Goal: Transaction & Acquisition: Purchase product/service

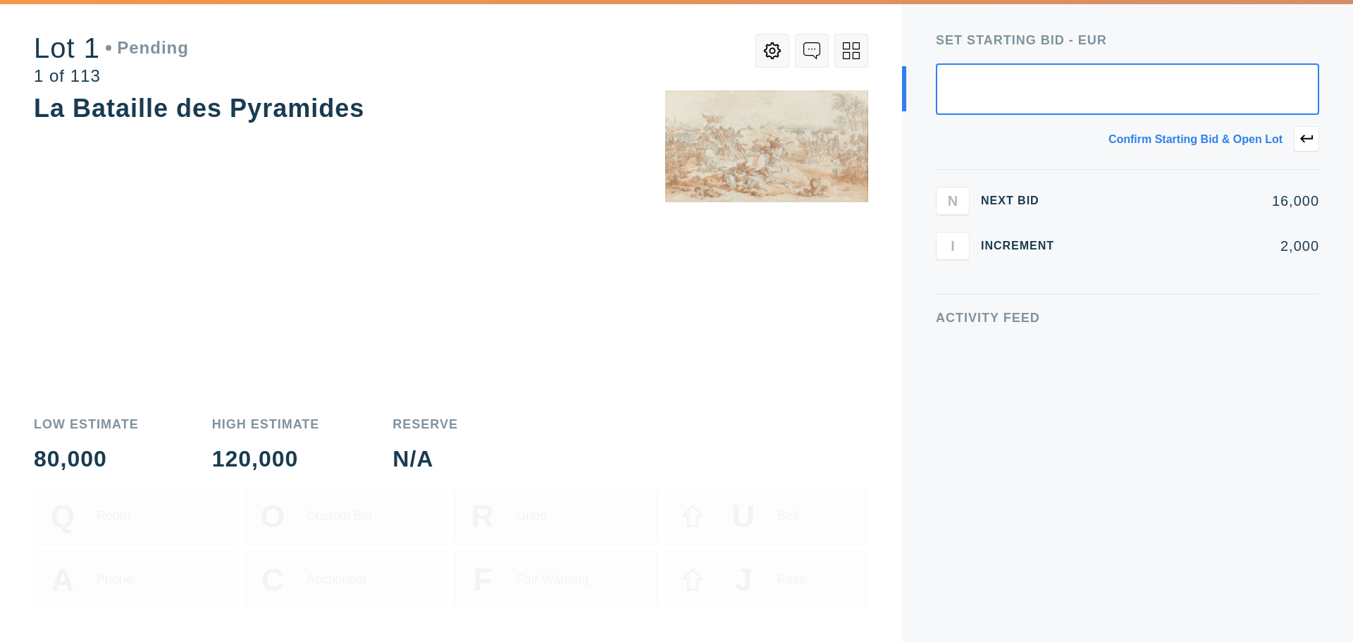
click at [1004, 204] on div "Next Bid" at bounding box center [1023, 200] width 85 height 11
click at [1142, 109] on input "text" at bounding box center [1127, 88] width 383 height 51
type input "35,000"
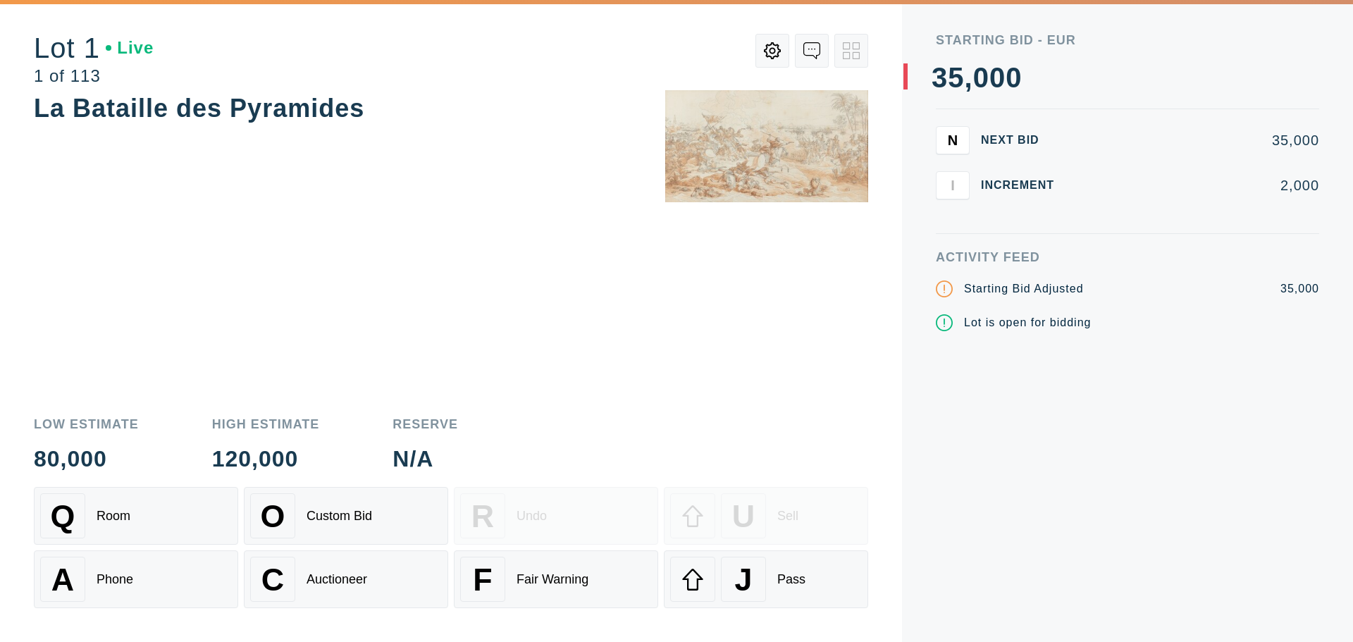
click at [1302, 136] on div "35,000" at bounding box center [1198, 140] width 242 height 14
